Goal: Transaction & Acquisition: Purchase product/service

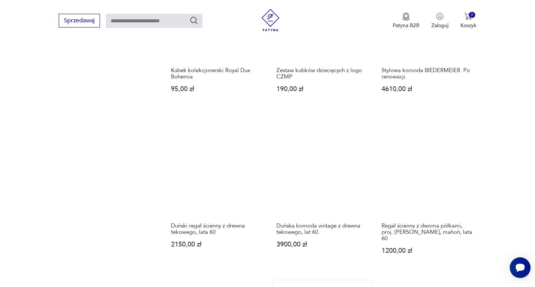
scroll to position [613, 0]
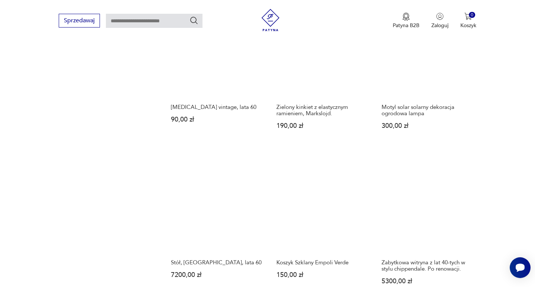
scroll to position [566, 0]
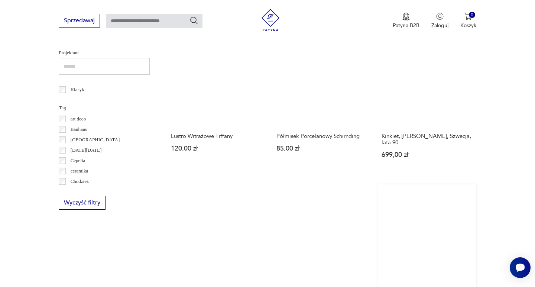
scroll to position [378, 0]
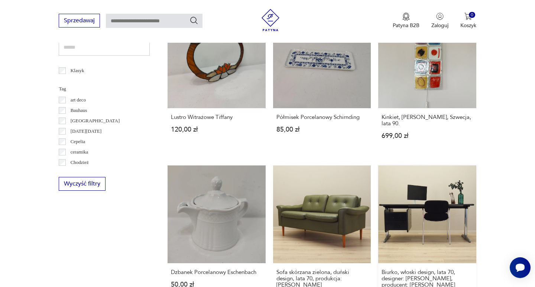
click at [378, 187] on link "Biurko, włoski design, lata 70, designer: Giancarlo Piretti, producent: Anonima…" at bounding box center [427, 239] width 98 height 149
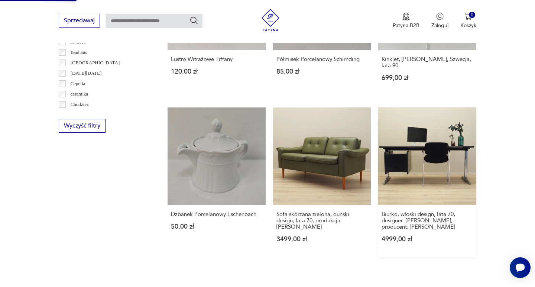
scroll to position [572, 0]
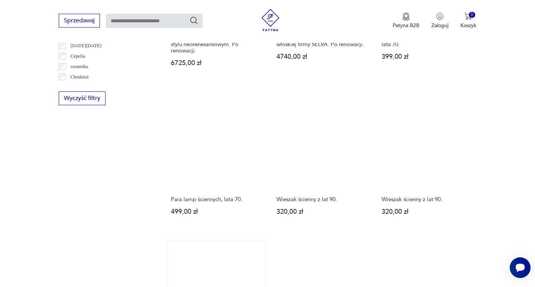
scroll to position [609, 0]
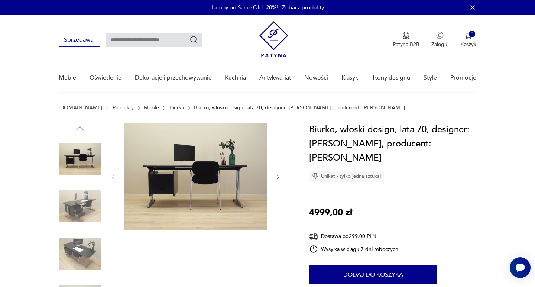
click at [85, 206] on img at bounding box center [80, 206] width 42 height 42
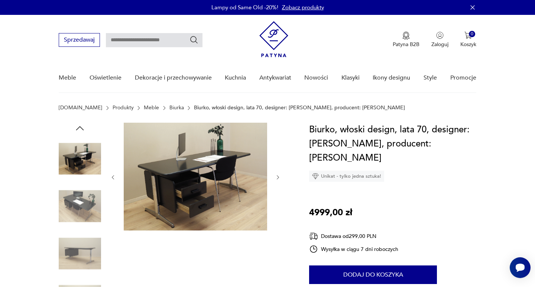
click at [172, 198] on img at bounding box center [195, 177] width 143 height 108
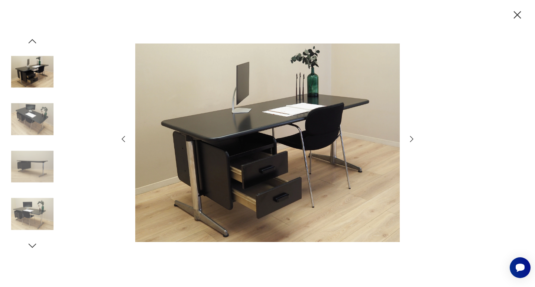
click at [34, 87] on img at bounding box center [32, 72] width 42 height 42
click at [31, 80] on img at bounding box center [32, 72] width 42 height 42
click at [38, 164] on img at bounding box center [32, 166] width 42 height 42
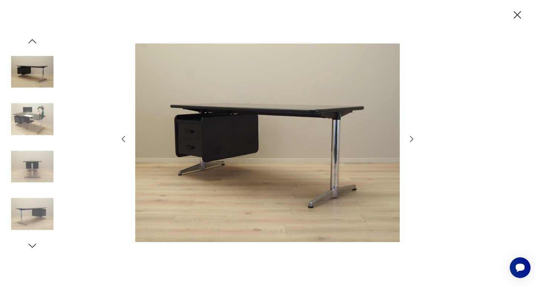
click at [38, 164] on img at bounding box center [32, 166] width 42 height 42
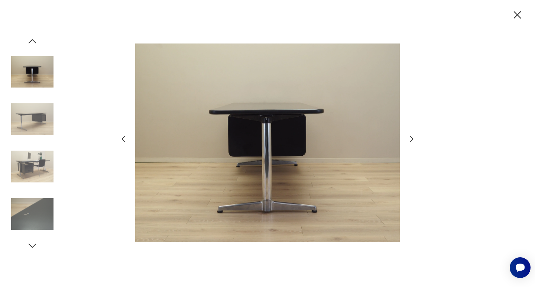
click at [38, 164] on img at bounding box center [32, 166] width 42 height 42
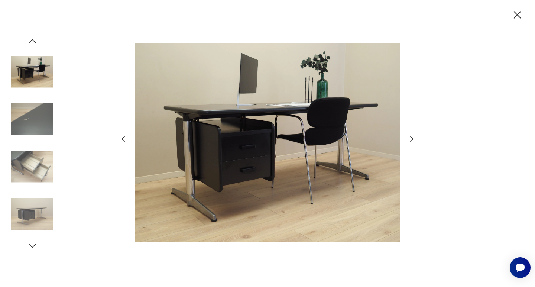
click at [31, 205] on img at bounding box center [32, 214] width 42 height 42
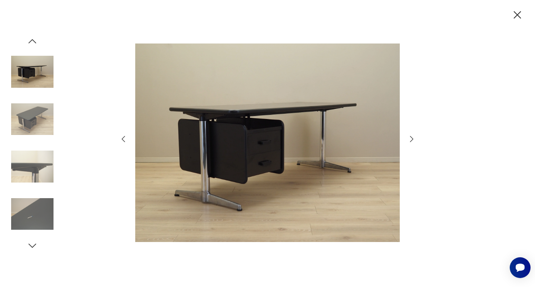
click at [28, 157] on img at bounding box center [32, 166] width 42 height 42
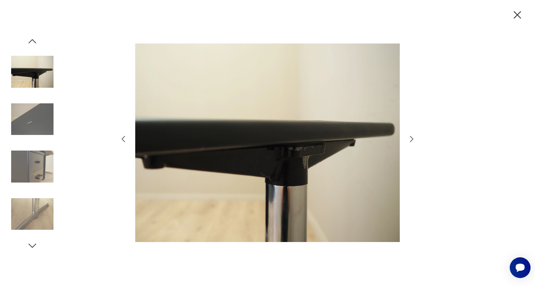
click at [28, 204] on img at bounding box center [32, 214] width 42 height 42
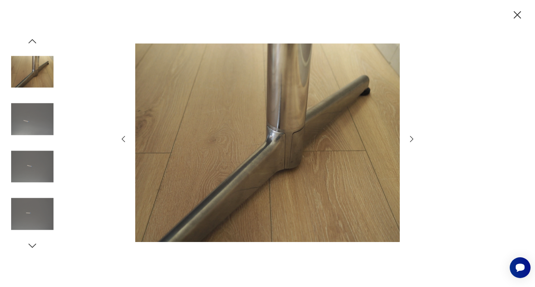
click at [28, 204] on img at bounding box center [32, 214] width 42 height 42
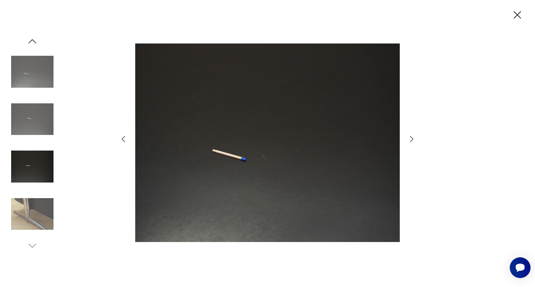
click at [26, 174] on img at bounding box center [32, 166] width 42 height 42
